Goal: Navigation & Orientation: Go to known website

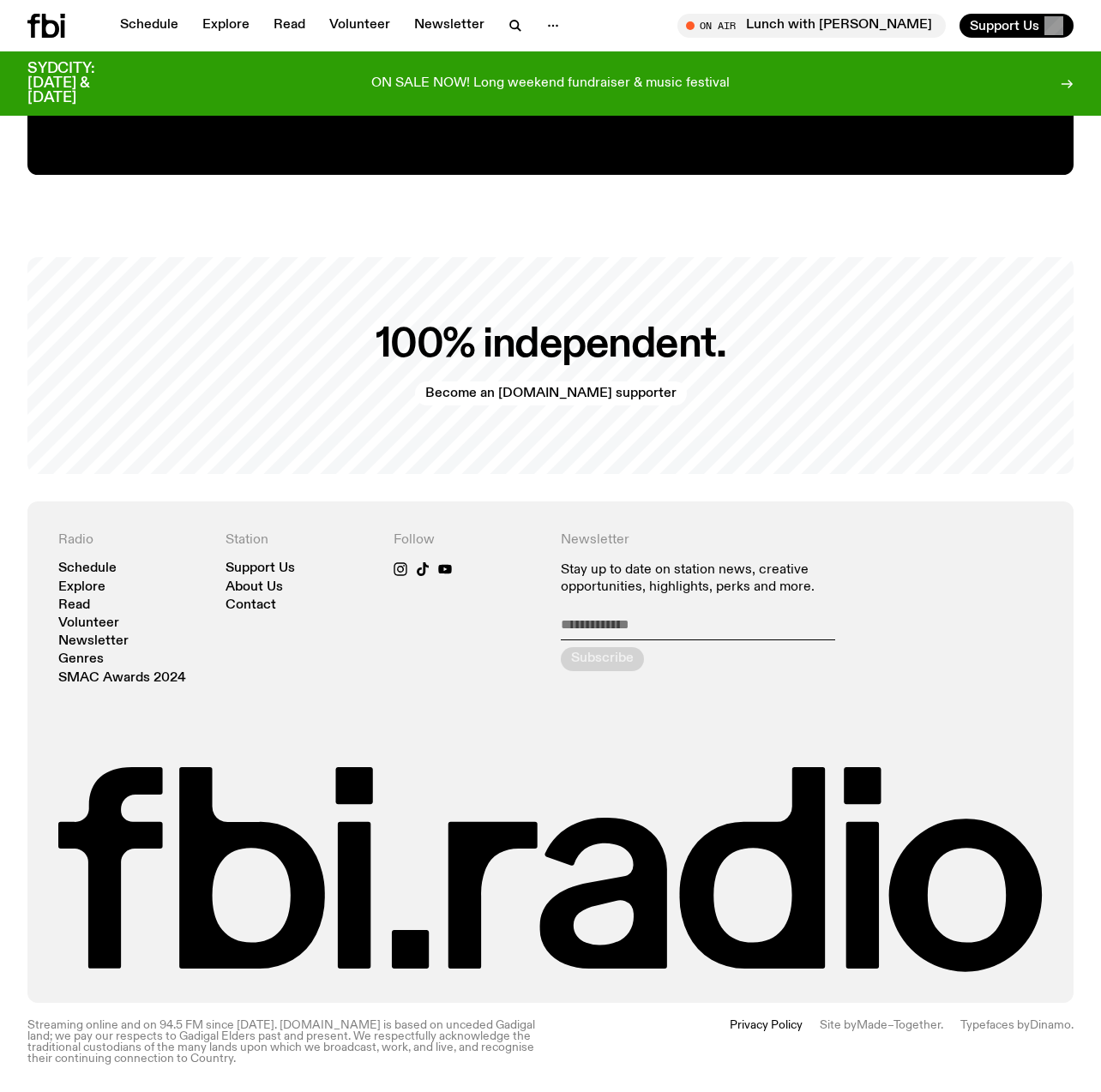
scroll to position [3175, 0]
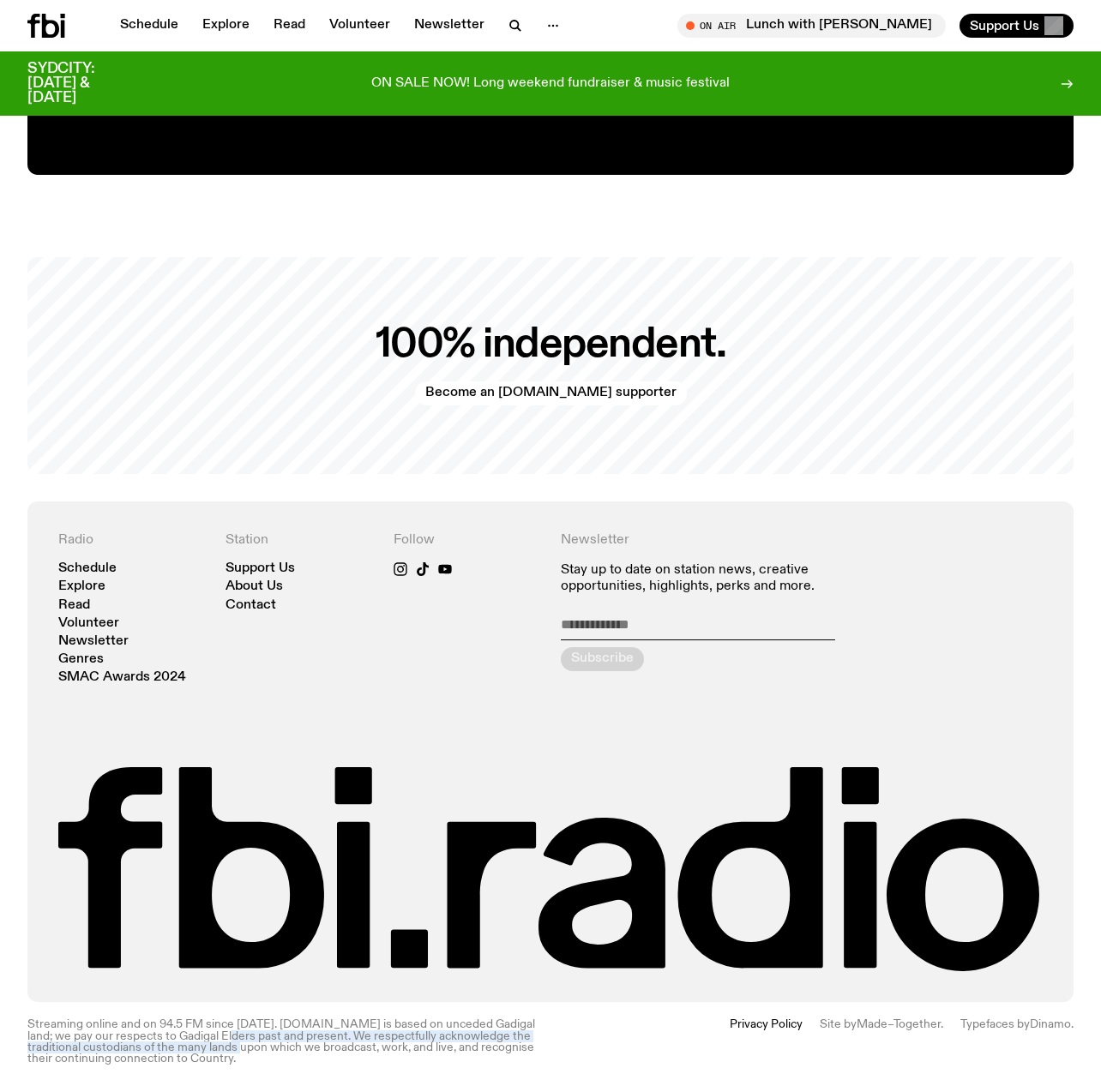
drag, startPoint x: 220, startPoint y: 1050, endPoint x: 186, endPoint y: 1039, distance: 35.7
click at [190, 1041] on p "Streaming online and on 94.5 FM since [DATE]. [DOMAIN_NAME] is based on unceded…" at bounding box center [283, 1042] width 513 height 46
click at [184, 1039] on p "Streaming online and on 94.5 FM since [DATE]. [DOMAIN_NAME] is based on unceded…" at bounding box center [283, 1042] width 513 height 46
drag, startPoint x: 233, startPoint y: 1030, endPoint x: 303, endPoint y: 1031, distance: 70.0
click at [294, 1030] on p "Streaming online and on 94.5 FM since [DATE]. [DOMAIN_NAME] is based on unceded…" at bounding box center [283, 1042] width 513 height 46
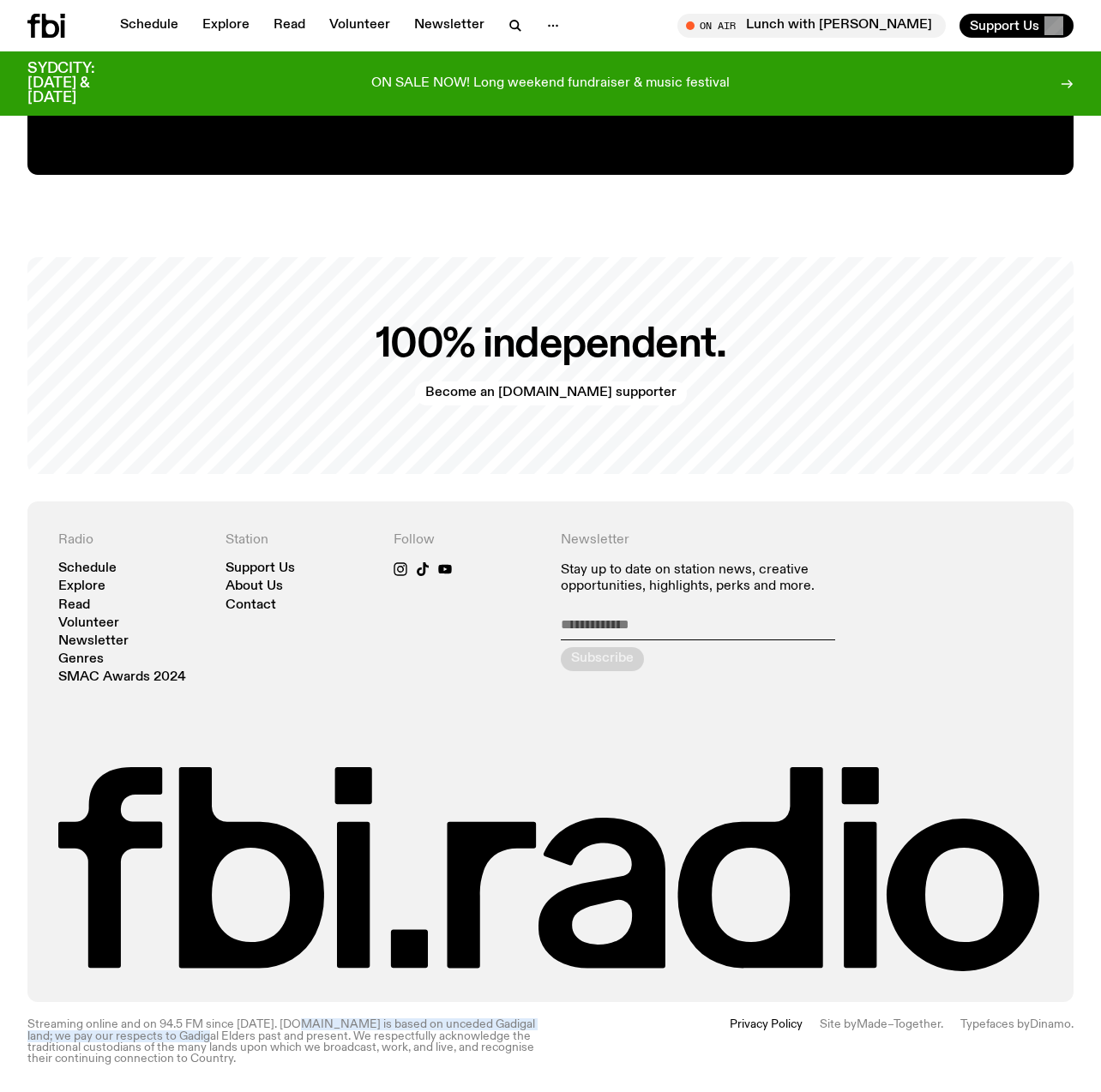
click at [303, 1031] on p "Streaming online and on 94.5 FM since [DATE]. [DOMAIN_NAME] is based on unceded…" at bounding box center [283, 1042] width 513 height 46
click at [1026, 1030] on span "Typefaces by" at bounding box center [995, 1024] width 69 height 12
click at [1041, 1027] on link "Dinamo" at bounding box center [1050, 1024] width 41 height 12
